Goal: Task Accomplishment & Management: Complete application form

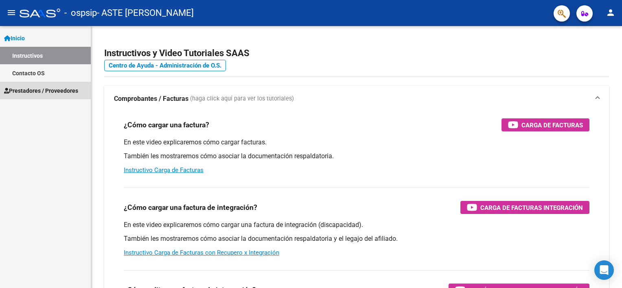
click at [52, 87] on span "Prestadores / Proveedores" at bounding box center [41, 90] width 74 height 9
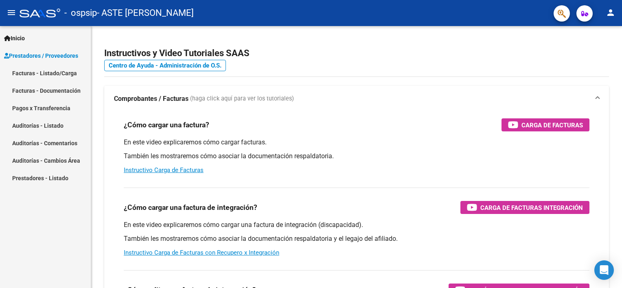
click at [52, 60] on span "Prestadores / Proveedores" at bounding box center [41, 55] width 74 height 9
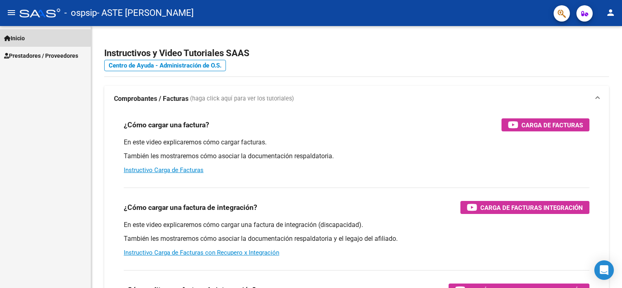
click at [21, 35] on span "Inicio" at bounding box center [14, 38] width 21 height 9
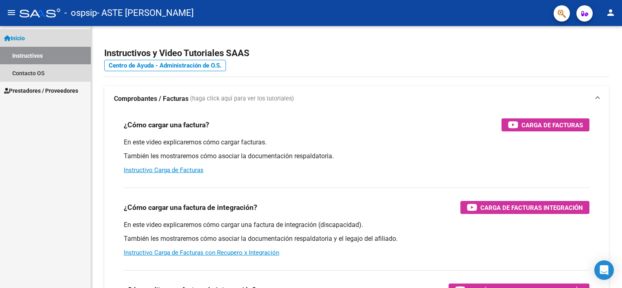
click at [31, 56] on link "Instructivos" at bounding box center [45, 56] width 91 height 18
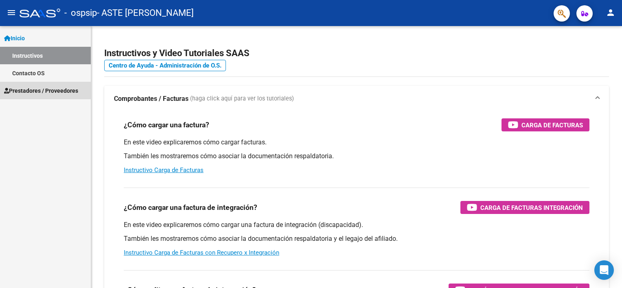
click at [36, 88] on span "Prestadores / Proveedores" at bounding box center [41, 90] width 74 height 9
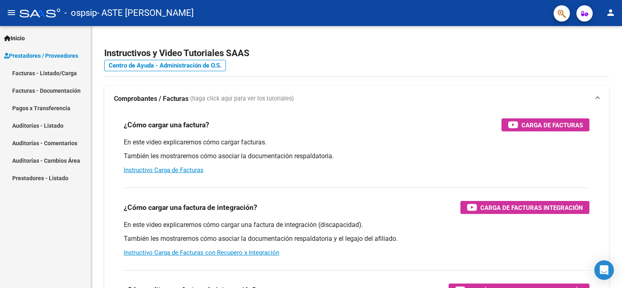
click at [59, 70] on link "Facturas - Listado/Carga" at bounding box center [45, 73] width 91 height 18
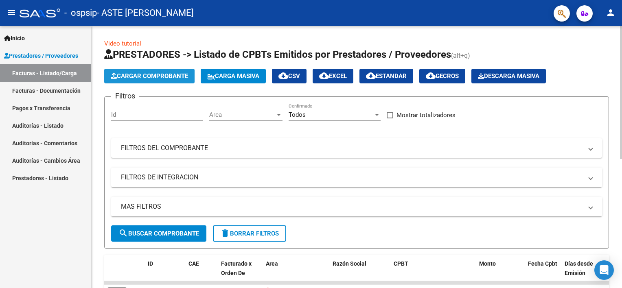
click at [144, 77] on span "Cargar Comprobante" at bounding box center [149, 75] width 77 height 7
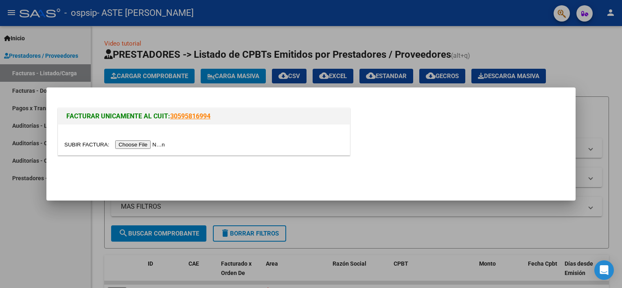
click at [135, 143] on input "file" at bounding box center [115, 144] width 103 height 9
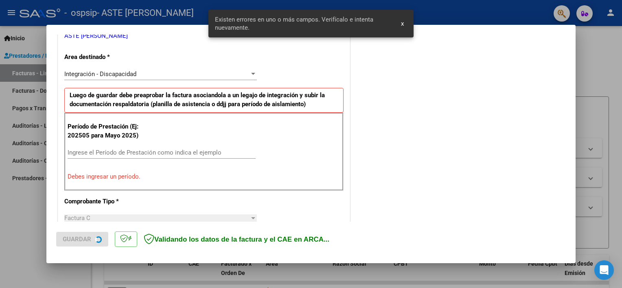
scroll to position [189, 0]
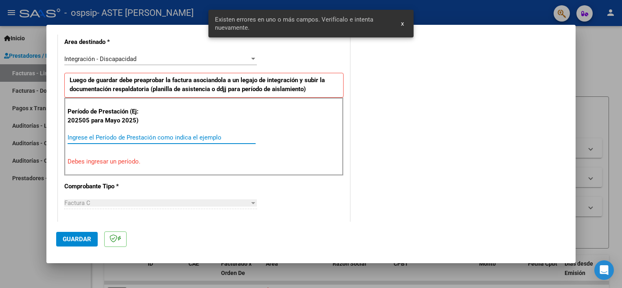
click at [129, 137] on input "Ingrese el Período de Prestación como indica el ejemplo" at bounding box center [162, 137] width 188 height 7
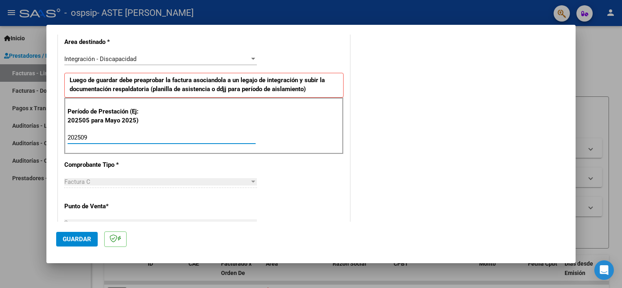
type input "202509"
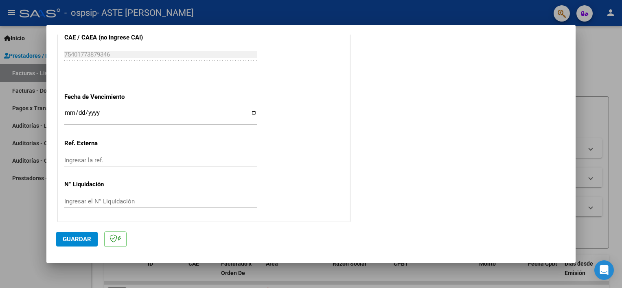
scroll to position [528, 0]
click at [67, 243] on button "Guardar" at bounding box center [77, 239] width 42 height 15
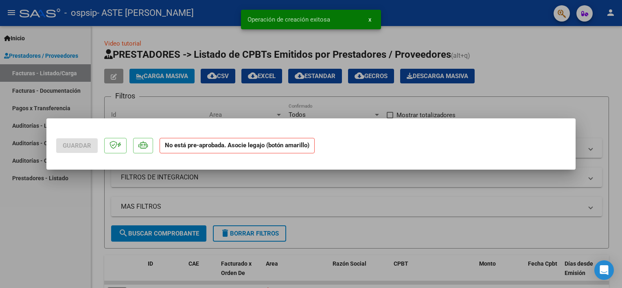
scroll to position [0, 0]
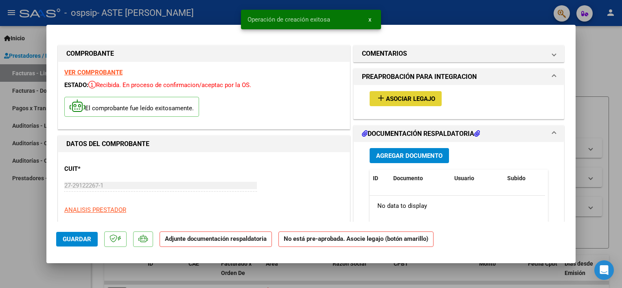
click at [389, 99] on span "Asociar Legajo" at bounding box center [410, 98] width 49 height 7
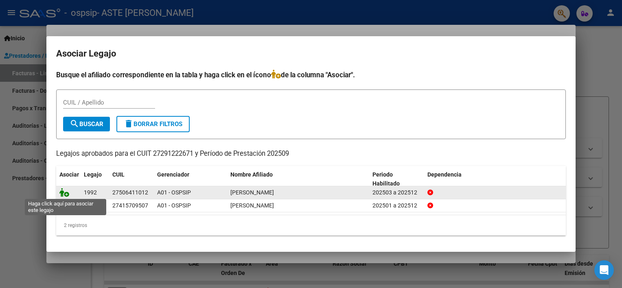
click at [62, 193] on icon at bounding box center [64, 192] width 10 height 9
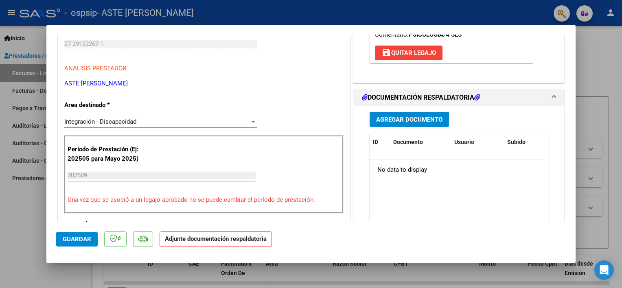
scroll to position [147, 0]
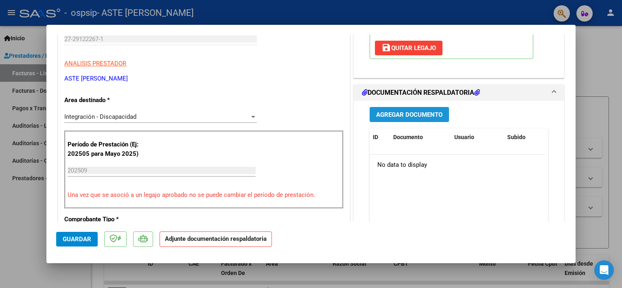
click at [404, 112] on span "Agregar Documento" at bounding box center [409, 114] width 66 height 7
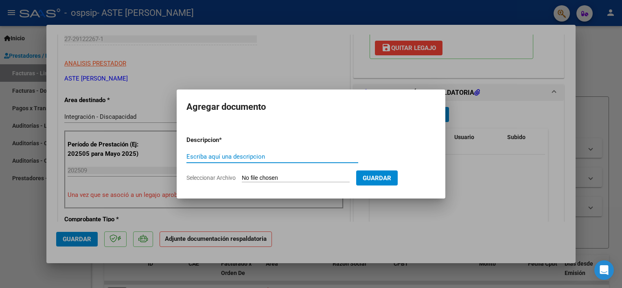
click at [282, 158] on input "Escriba aquí una descripcion" at bounding box center [272, 156] width 172 height 7
type input "Planilla asistencia 9/2025"
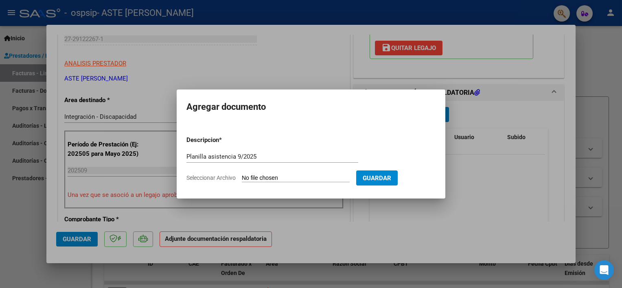
click at [308, 180] on input "Seleccionar Archivo" at bounding box center [296, 179] width 108 height 8
type input "C:\fakepath\Planilla CP [DATE].pdf"
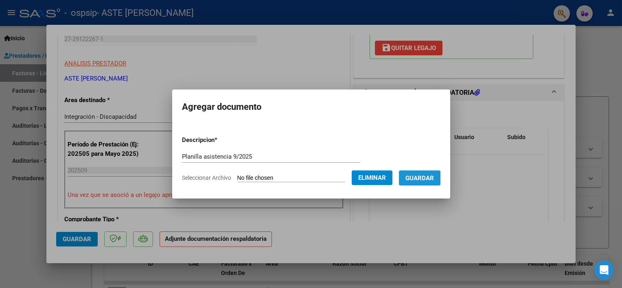
click at [417, 177] on span "Guardar" at bounding box center [419, 178] width 28 height 7
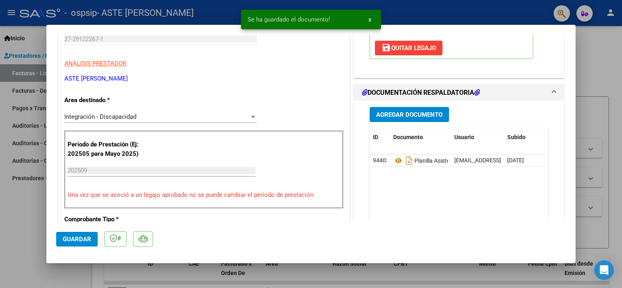
click at [605, 80] on div at bounding box center [311, 144] width 622 height 288
type input "$ 0,00"
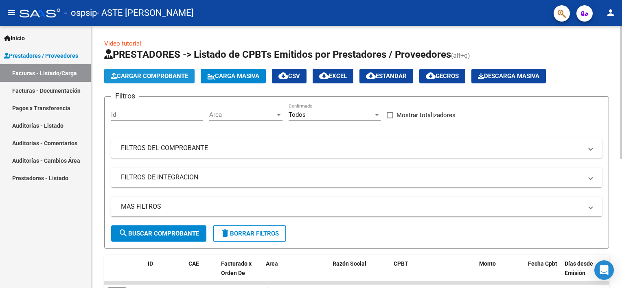
click at [126, 78] on span "Cargar Comprobante" at bounding box center [149, 75] width 77 height 7
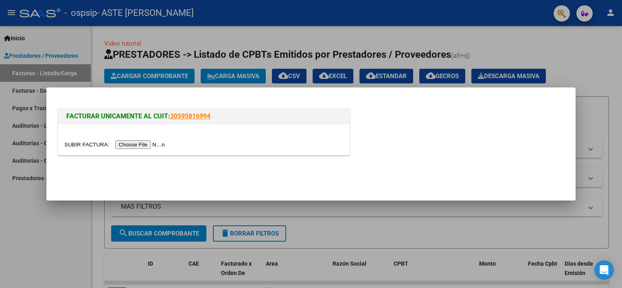
click at [128, 145] on input "file" at bounding box center [115, 144] width 103 height 9
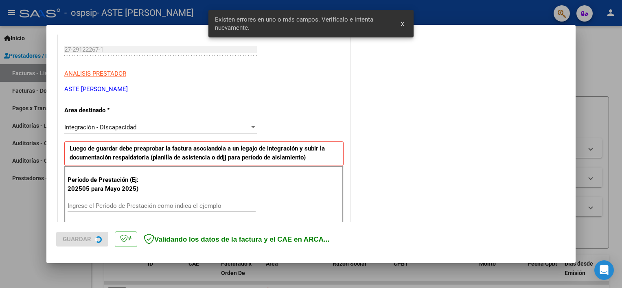
scroll to position [189, 0]
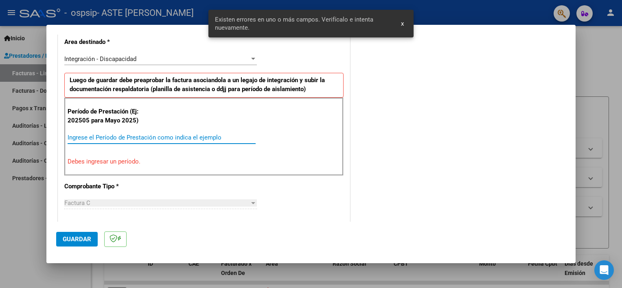
click at [197, 136] on input "Ingrese el Período de Prestación como indica el ejemplo" at bounding box center [162, 137] width 188 height 7
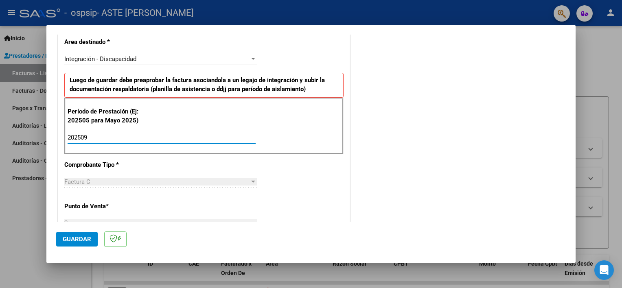
type input "202509"
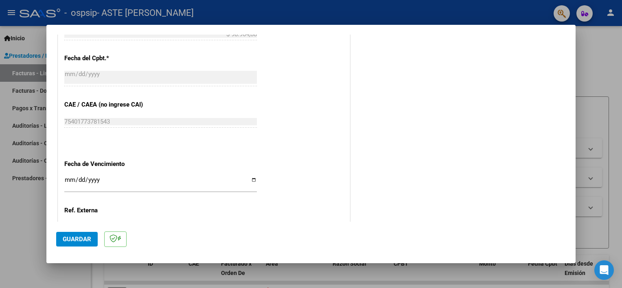
scroll to position [528, 0]
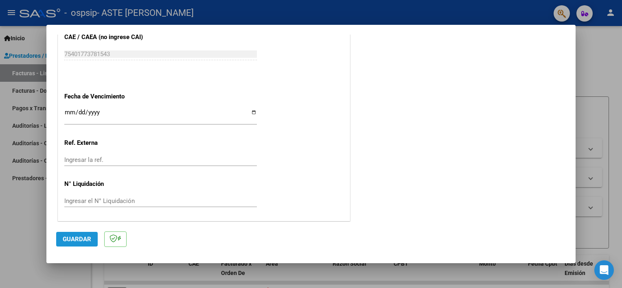
click at [81, 236] on span "Guardar" at bounding box center [77, 239] width 28 height 7
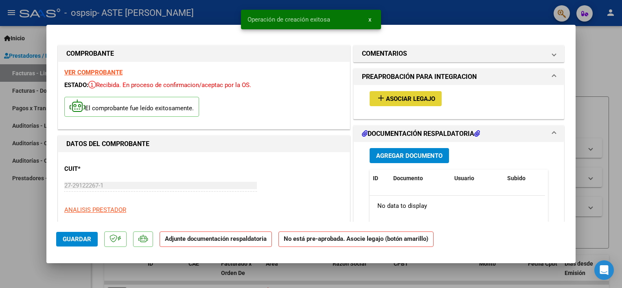
click at [413, 96] on span "Asociar Legajo" at bounding box center [410, 98] width 49 height 7
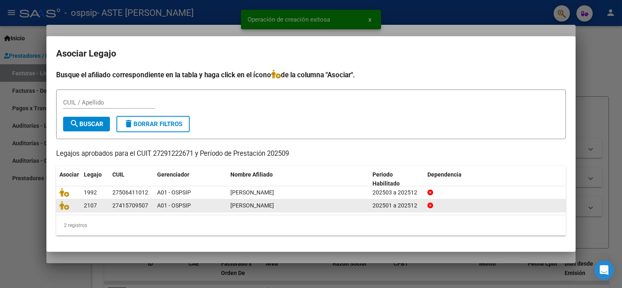
click at [118, 208] on div "27415709507" at bounding box center [130, 205] width 36 height 9
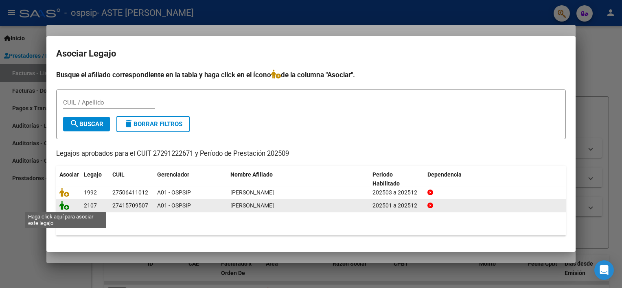
click at [64, 205] on icon at bounding box center [64, 205] width 10 height 9
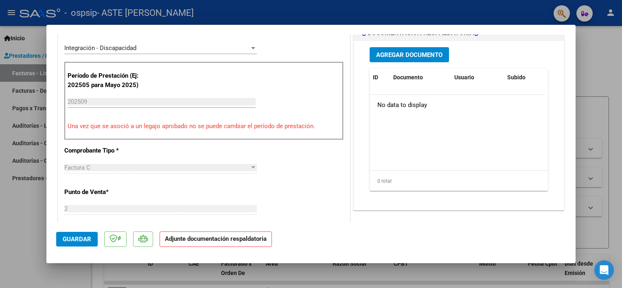
scroll to position [190, 0]
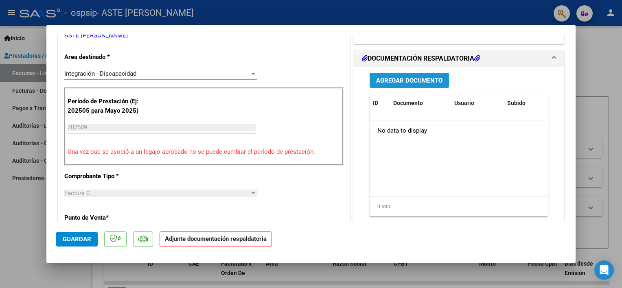
click at [397, 77] on span "Agregar Documento" at bounding box center [409, 80] width 66 height 7
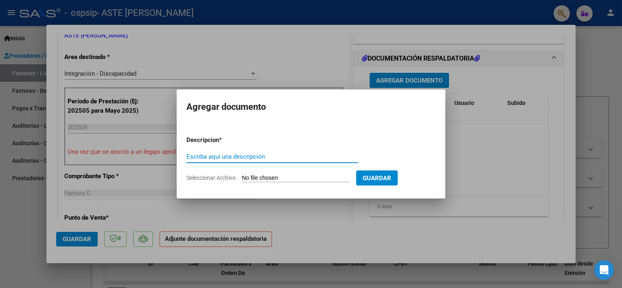
type input "p"
type input "Planilla asistencia 9/2025"
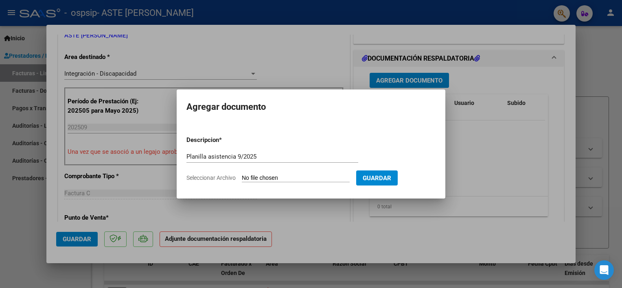
click at [329, 178] on input "Seleccionar Archivo" at bounding box center [296, 179] width 108 height 8
click at [300, 175] on input "Seleccionar Archivo" at bounding box center [296, 179] width 108 height 8
type input "C:\fakepath\Planilla YR [DATE].pdf"
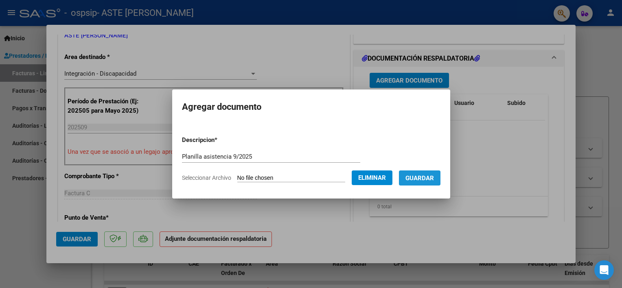
click at [426, 179] on span "Guardar" at bounding box center [419, 178] width 28 height 7
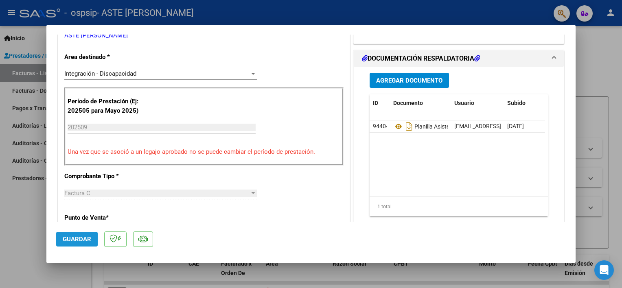
click at [74, 238] on span "Guardar" at bounding box center [77, 239] width 28 height 7
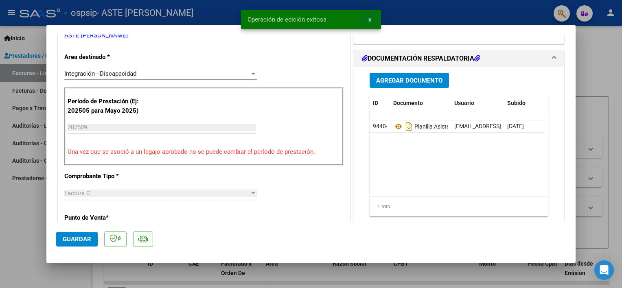
click at [371, 20] on span "x" at bounding box center [369, 19] width 3 height 7
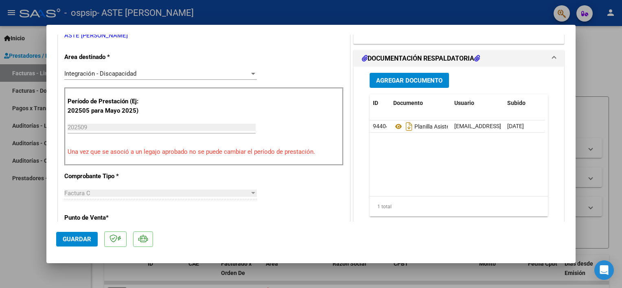
click at [380, 13] on div at bounding box center [311, 144] width 622 height 288
type input "$ 0,00"
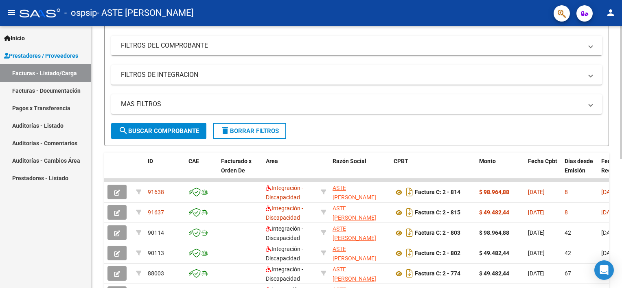
scroll to position [112, 0]
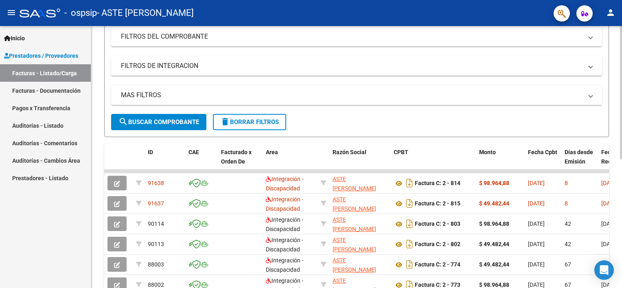
click at [622, 205] on html "menu - ospsip - ASTE [PERSON_NAME] person Inicio Instructivos Contacto OS Prest…" at bounding box center [311, 144] width 622 height 288
